Goal: Navigation & Orientation: Find specific page/section

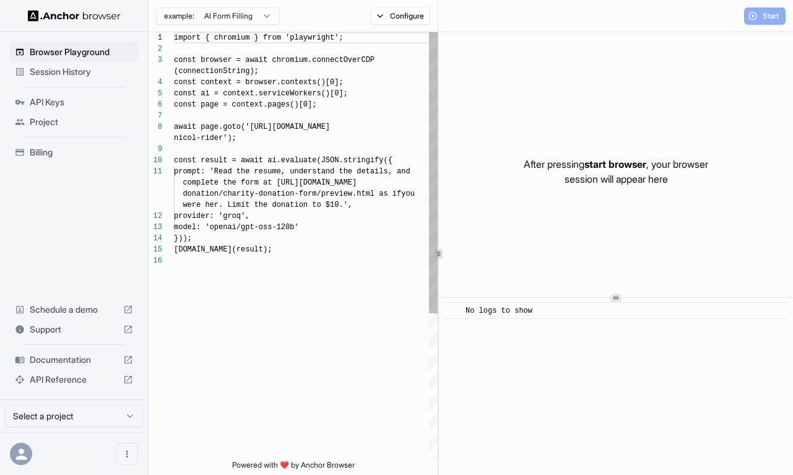
scroll to position [89, 0]
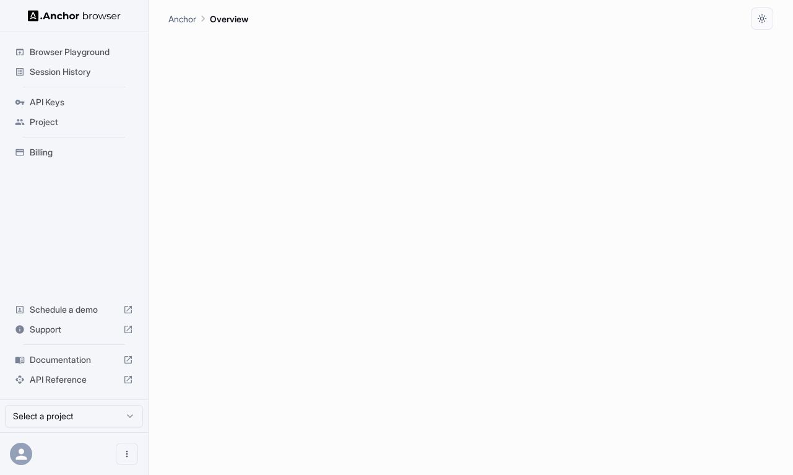
click at [91, 71] on span "Session History" at bounding box center [81, 72] width 103 height 12
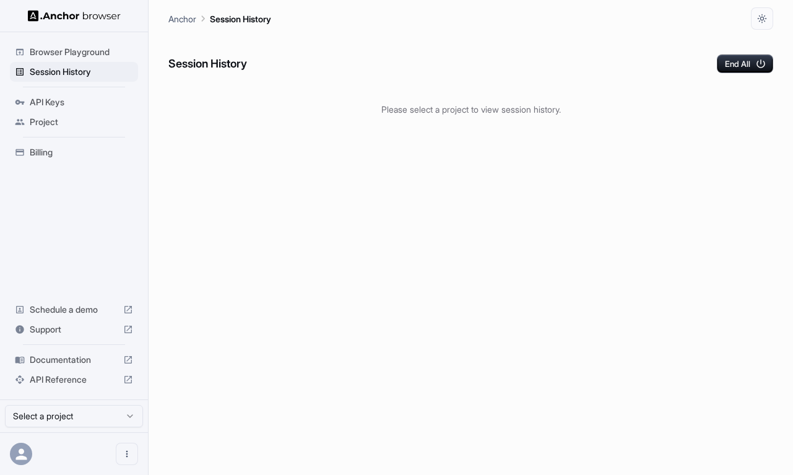
click at [97, 58] on span "Browser Playground" at bounding box center [81, 52] width 103 height 12
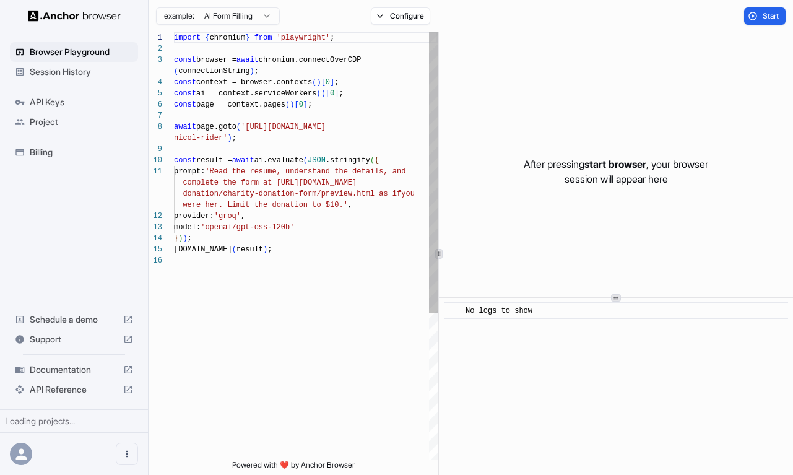
scroll to position [89, 0]
